Goal: Find specific page/section: Find specific page/section

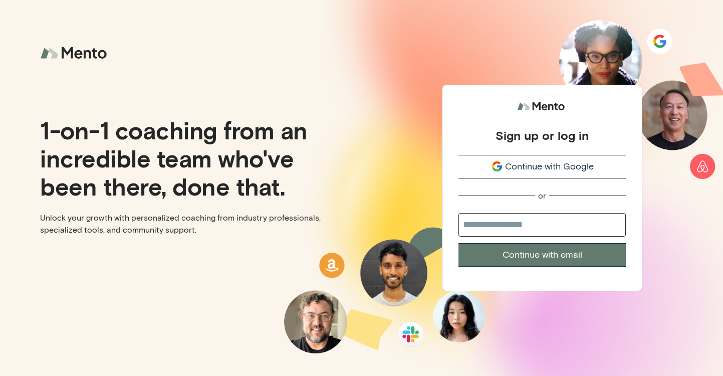
click at [533, 170] on span "Continue with Google" at bounding box center [549, 167] width 89 height 14
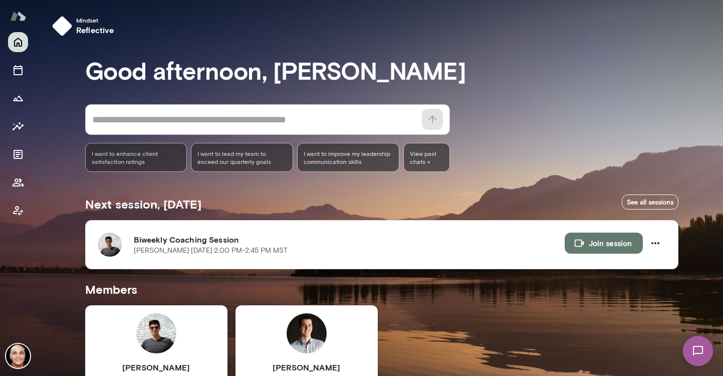
scroll to position [125, 0]
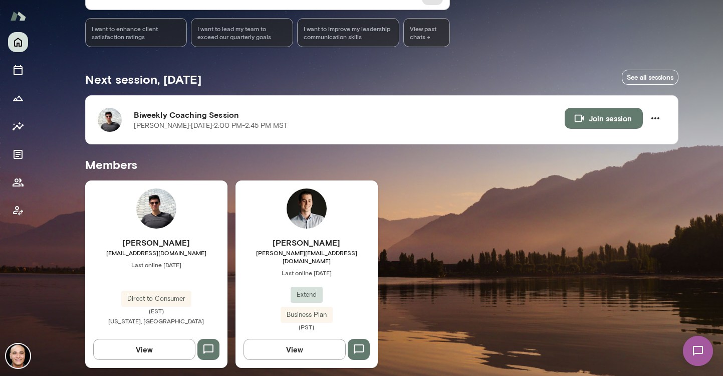
click at [149, 339] on button "View" at bounding box center [144, 348] width 102 height 21
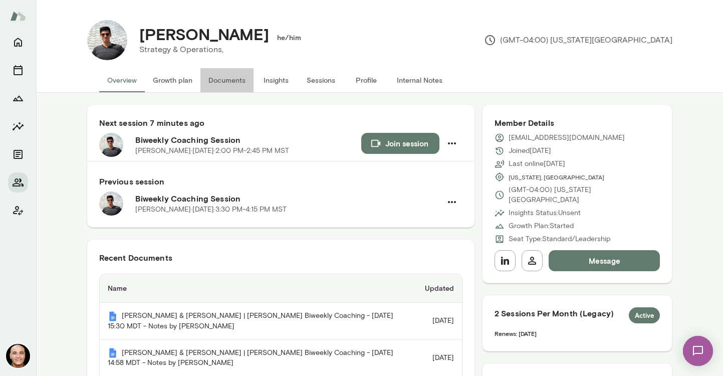
click at [229, 79] on button "Documents" at bounding box center [226, 80] width 53 height 24
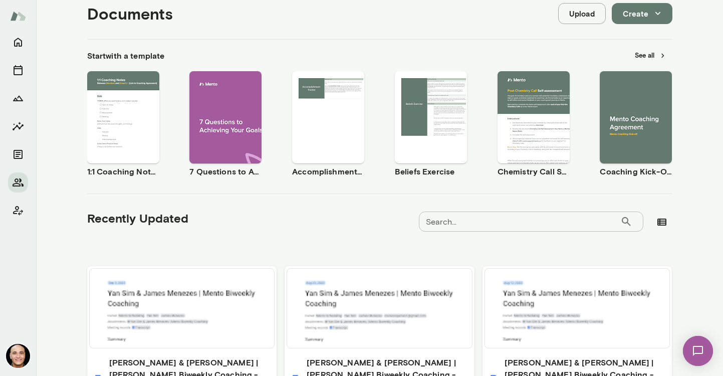
scroll to position [226, 0]
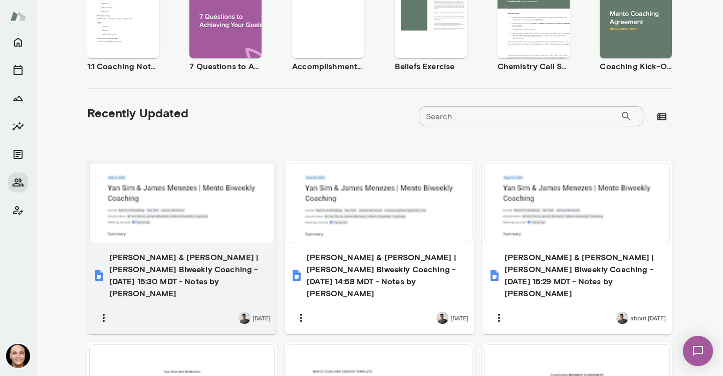
click at [204, 249] on div "Yan Sim & James Menezes | Mento Biweekly Coaching - 2025/09/03 15:30 MDT - Note…" at bounding box center [182, 289] width 190 height 89
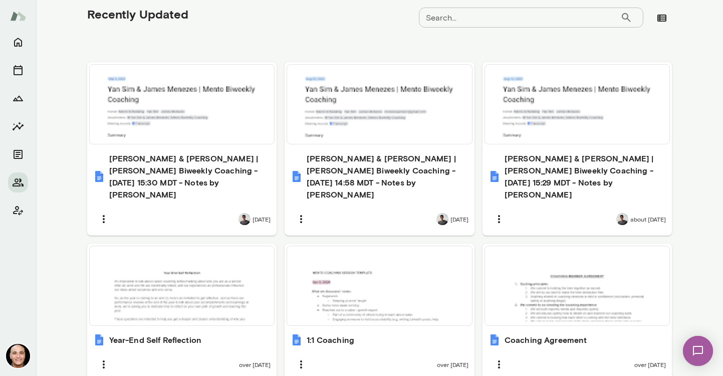
scroll to position [325, 0]
